Goal: Answer question/provide support

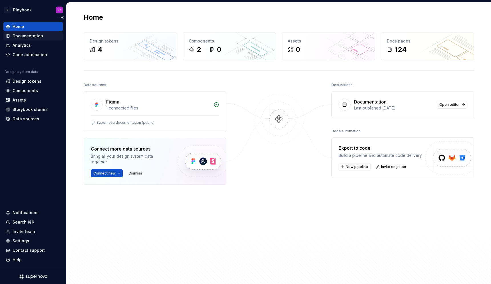
click at [25, 38] on div "Documentation" at bounding box center [28, 36] width 31 height 6
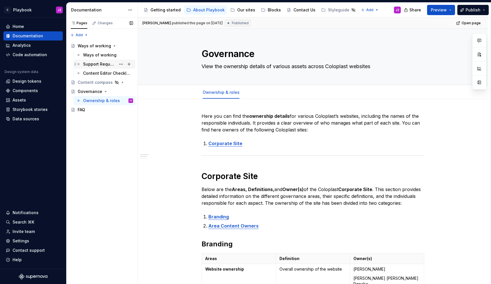
click at [97, 62] on div "Support Request" at bounding box center [99, 64] width 33 height 6
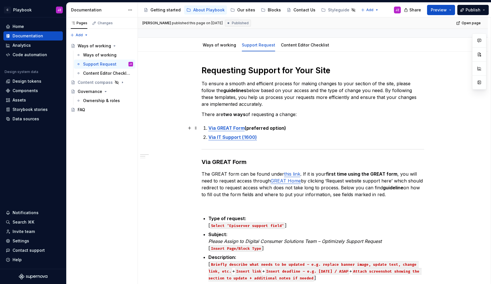
scroll to position [53, 0]
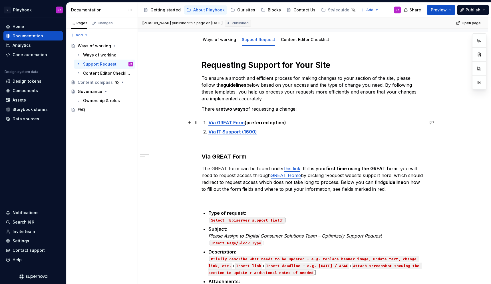
type textarea "*"
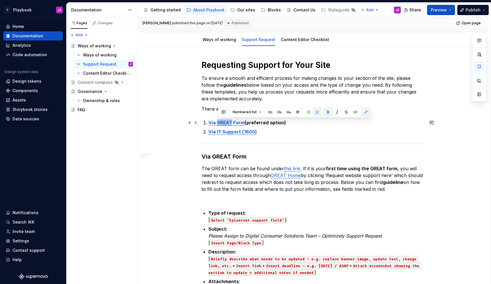
drag, startPoint x: 219, startPoint y: 124, endPoint x: 233, endPoint y: 124, distance: 14.3
click at [233, 124] on strong "Via GREAT Form" at bounding box center [226, 123] width 36 height 6
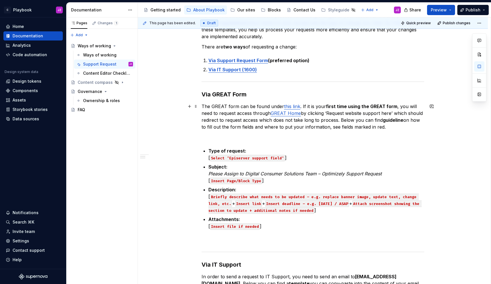
scroll to position [115, 0]
drag, startPoint x: 368, startPoint y: 105, endPoint x: 384, endPoint y: 106, distance: 16.0
click at [384, 106] on strong "first time using the GREAT form" at bounding box center [361, 106] width 71 height 6
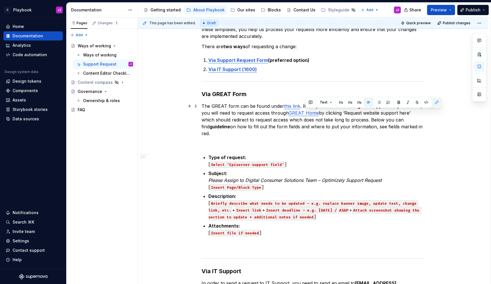
click at [300, 113] on link "GREAT Home" at bounding box center [303, 113] width 30 height 6
click at [310, 114] on link "GREAT Home" at bounding box center [303, 113] width 30 height 6
click at [343, 120] on p "The GREAT form can be found under this link . If it is your first time using th…" at bounding box center [312, 120] width 223 height 34
click at [387, 107] on strong "first time using the Support Request form" at bounding box center [373, 106] width 95 height 6
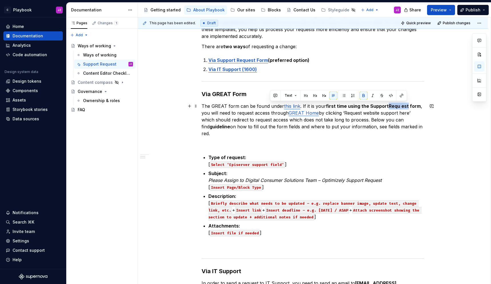
drag, startPoint x: 406, startPoint y: 106, endPoint x: 388, endPoint y: 106, distance: 18.3
click at [387, 106] on strong "first time using the SupportRequ est form" at bounding box center [373, 106] width 95 height 6
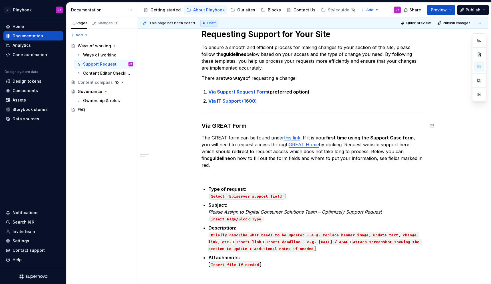
scroll to position [71, 0]
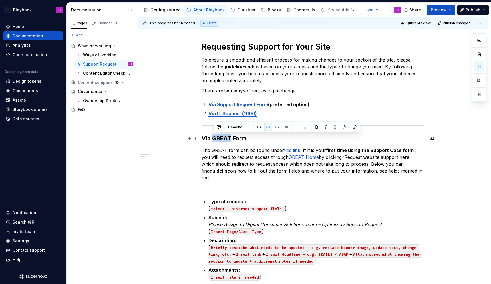
drag, startPoint x: 214, startPoint y: 139, endPoint x: 231, endPoint y: 139, distance: 17.4
click at [231, 139] on h3 "Via GREAT Form" at bounding box center [312, 138] width 223 height 8
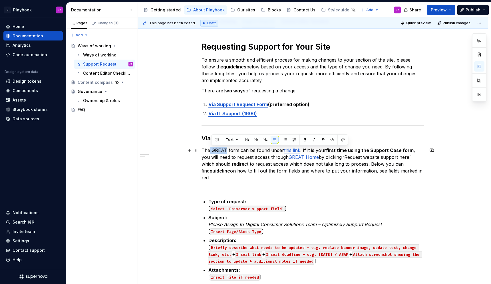
drag, startPoint x: 212, startPoint y: 152, endPoint x: 227, endPoint y: 151, distance: 14.8
click at [227, 152] on p "The GREAT form can be found under this link . If it is your first time using th…" at bounding box center [312, 164] width 223 height 34
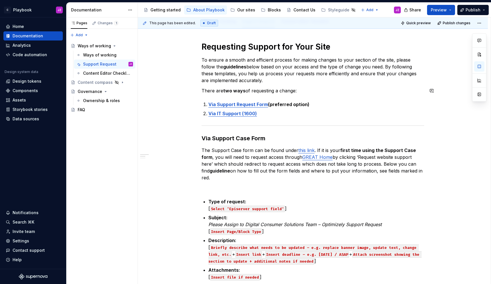
scroll to position [63, 0]
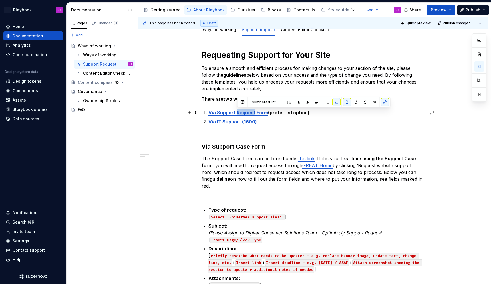
drag, startPoint x: 237, startPoint y: 112, endPoint x: 255, endPoint y: 113, distance: 17.4
click at [255, 113] on strong "Via Support Request Form" at bounding box center [238, 113] width 60 height 6
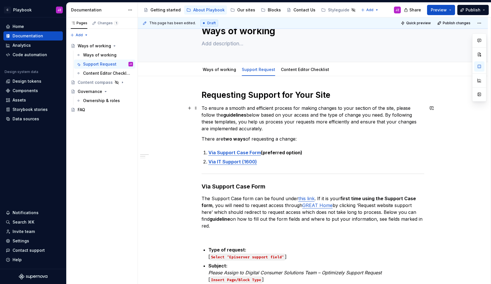
scroll to position [0, 0]
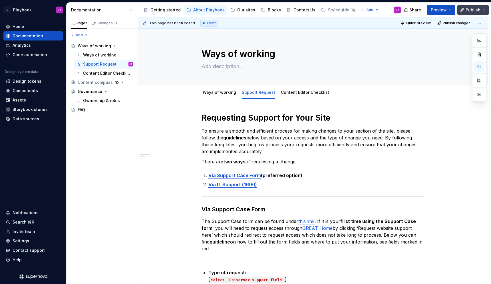
click at [482, 7] on button "Publish" at bounding box center [472, 10] width 31 height 10
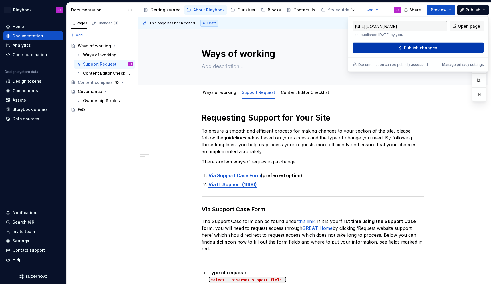
click at [427, 48] on span "Publish changes" at bounding box center [420, 48] width 33 height 6
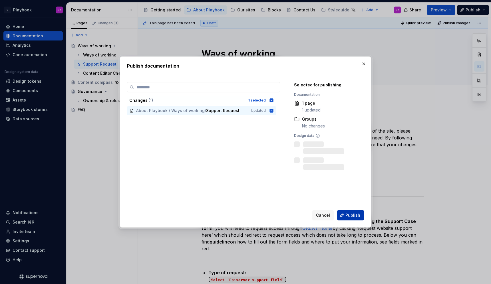
click at [356, 217] on span "Publish" at bounding box center [352, 216] width 15 height 6
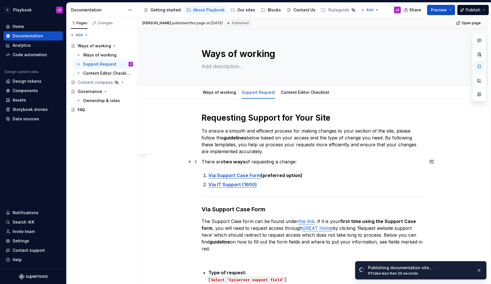
click at [278, 159] on p "There are two ways of requesting a change:" at bounding box center [312, 161] width 223 height 7
type textarea "*"
